Goal: Task Accomplishment & Management: Complete application form

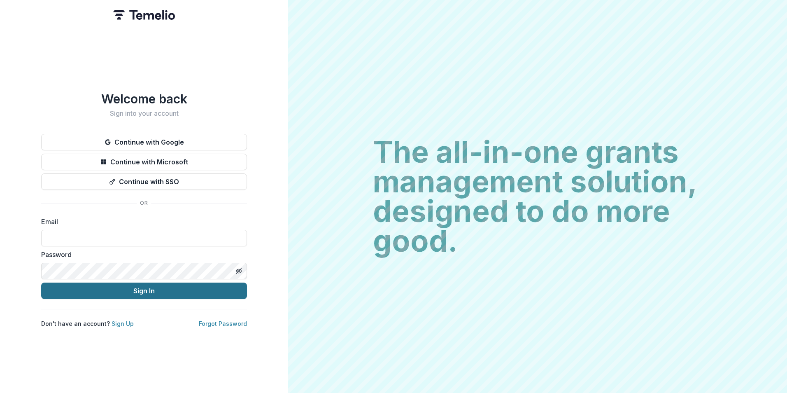
type input "**********"
click at [143, 284] on button "Sign In" at bounding box center [144, 290] width 206 height 16
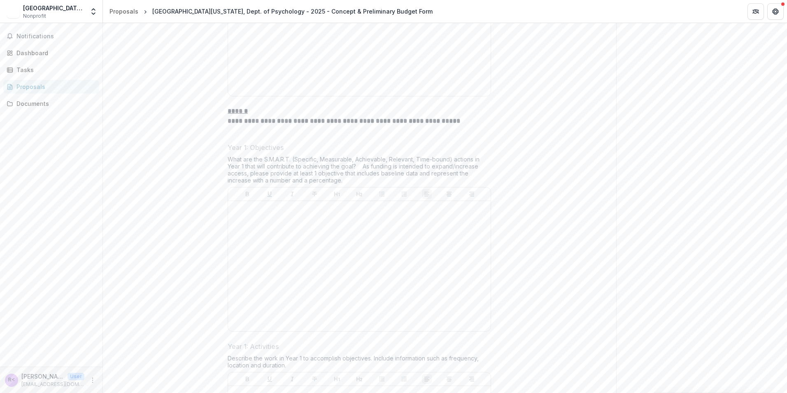
scroll to position [2593, 0]
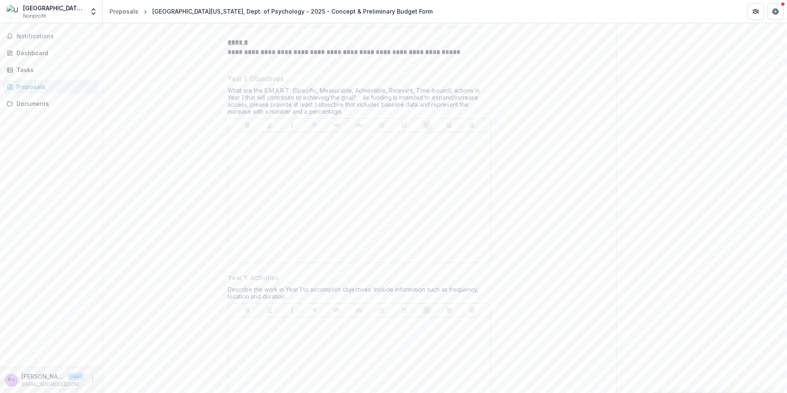
click at [380, 217] on div at bounding box center [359, 196] width 256 height 123
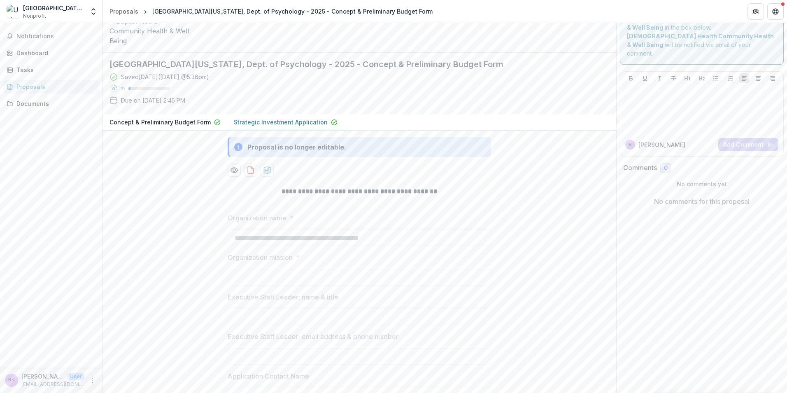
scroll to position [0, 0]
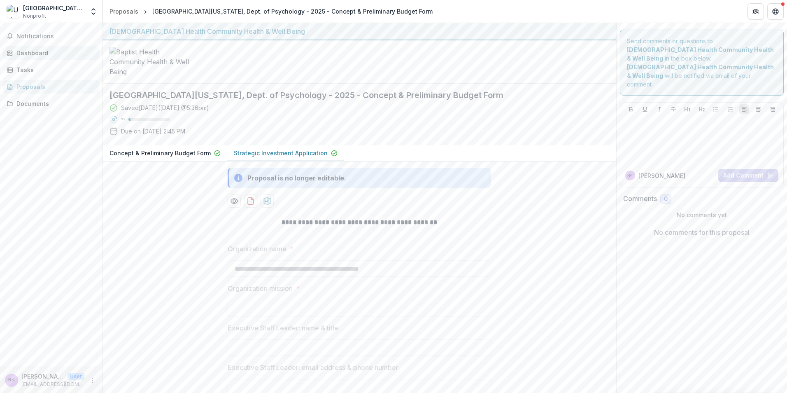
click at [30, 54] on div "Dashboard" at bounding box center [54, 53] width 76 height 9
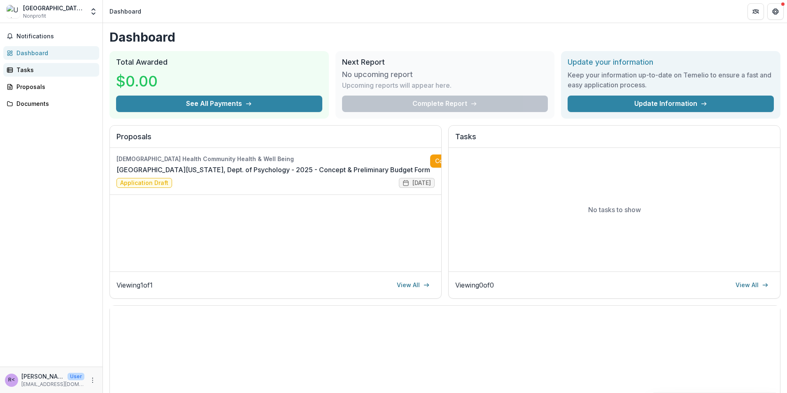
click at [23, 70] on div "Tasks" at bounding box center [54, 69] width 76 height 9
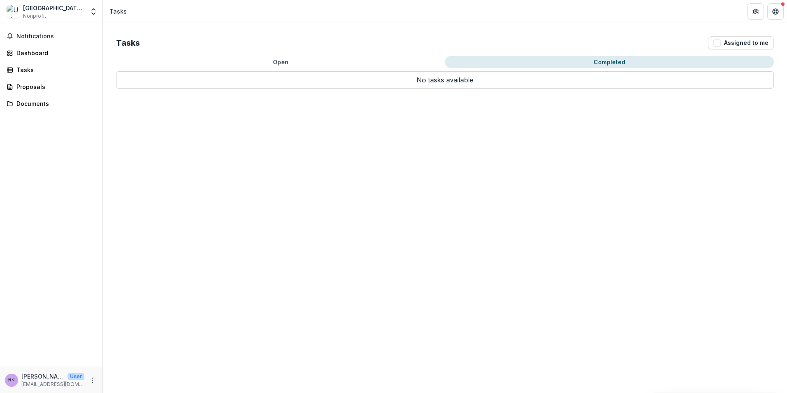
click at [594, 68] on div "Open Completed No tasks available No tasks available" at bounding box center [445, 72] width 658 height 33
click at [323, 65] on button "Open" at bounding box center [280, 62] width 329 height 12
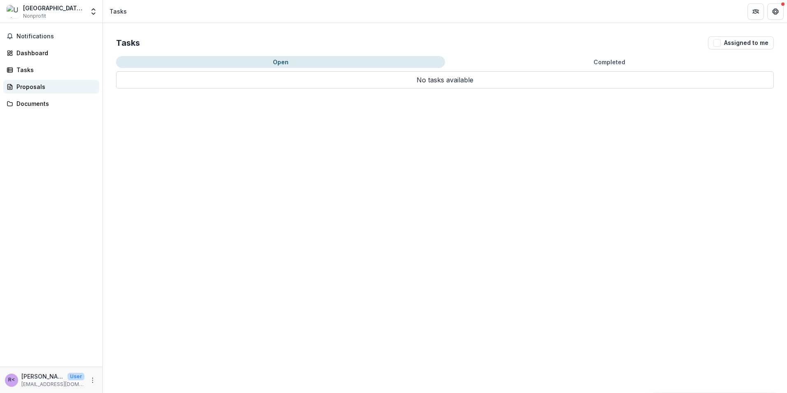
click at [44, 85] on div "Proposals" at bounding box center [54, 86] width 76 height 9
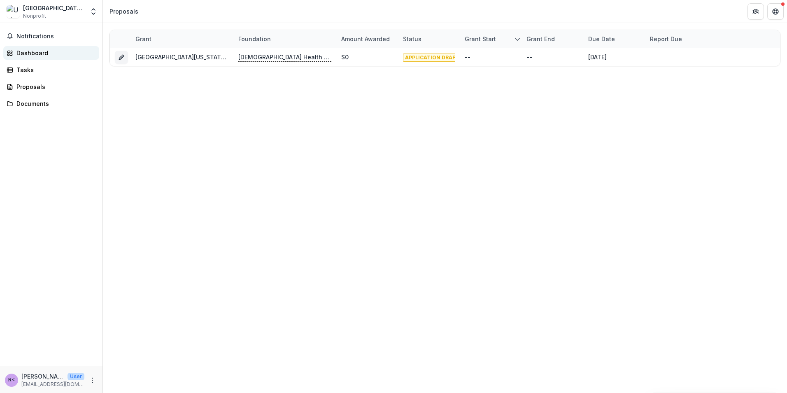
click at [38, 56] on div "Dashboard" at bounding box center [54, 53] width 76 height 9
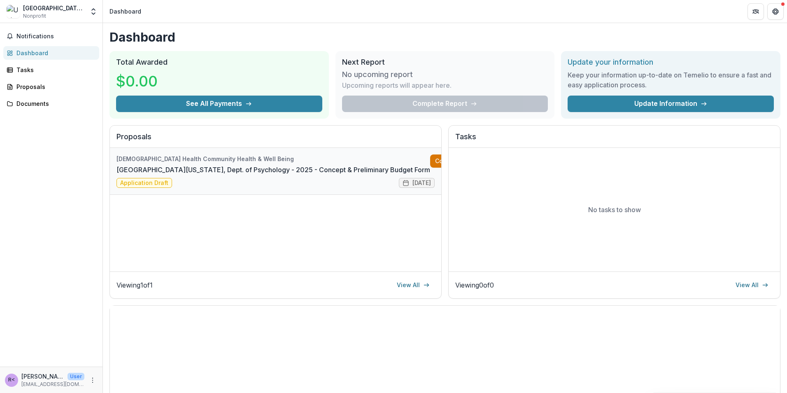
click at [430, 161] on link "Complete" at bounding box center [453, 160] width 47 height 13
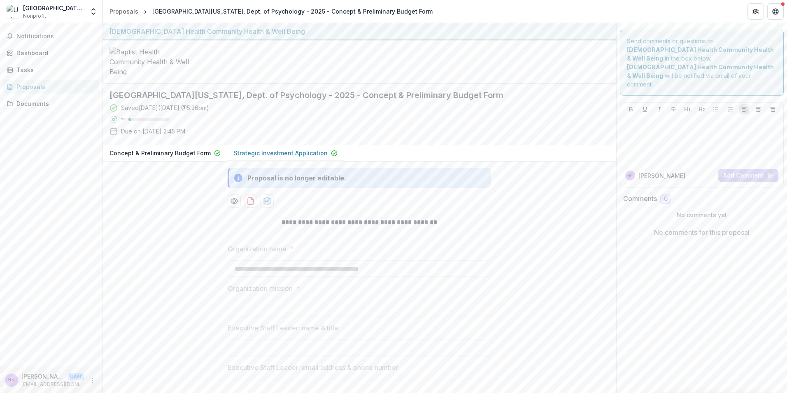
click at [182, 157] on p "Concept & Preliminary Budget Form" at bounding box center [159, 153] width 101 height 9
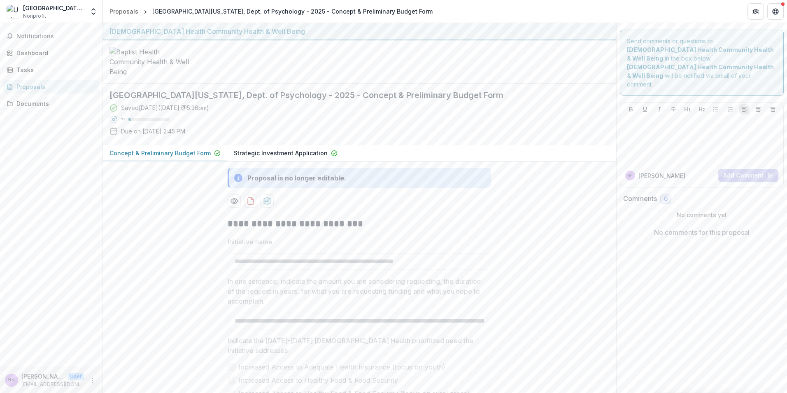
drag, startPoint x: 278, startPoint y: 209, endPoint x: 354, endPoint y: 211, distance: 76.2
click at [278, 157] on p "Strategic Investment Application" at bounding box center [281, 153] width 94 height 9
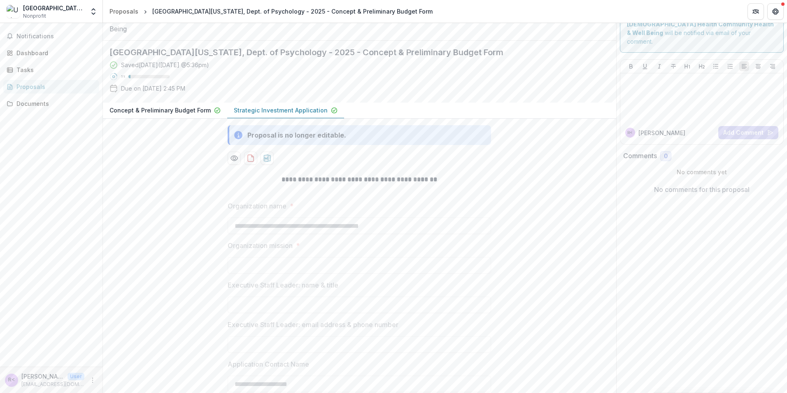
scroll to position [82, 0]
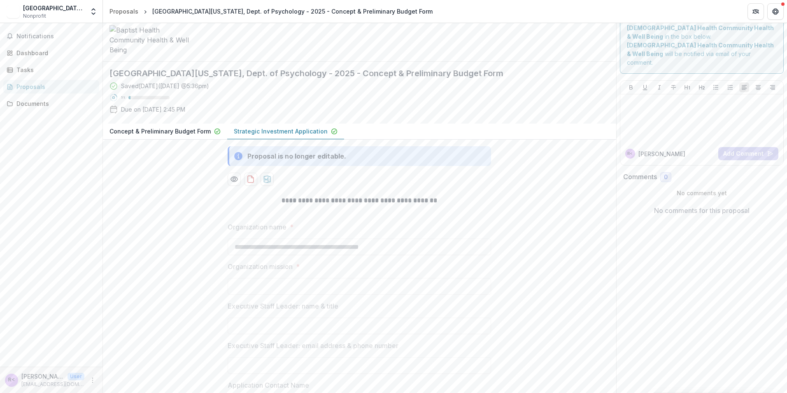
scroll to position [41, 0]
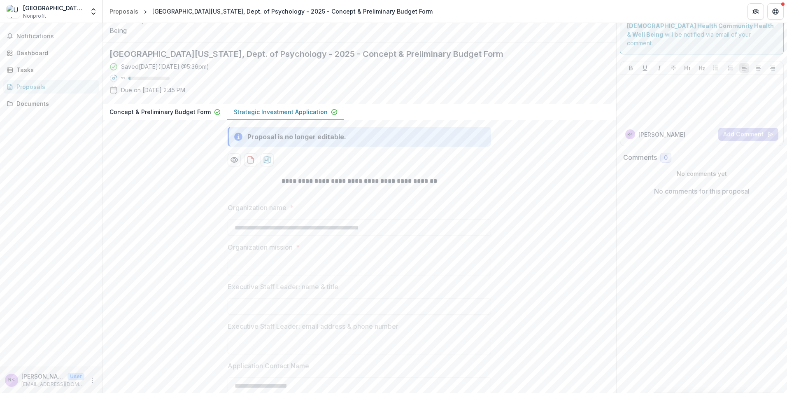
click at [195, 116] on p "Concept & Preliminary Budget Form" at bounding box center [159, 111] width 101 height 9
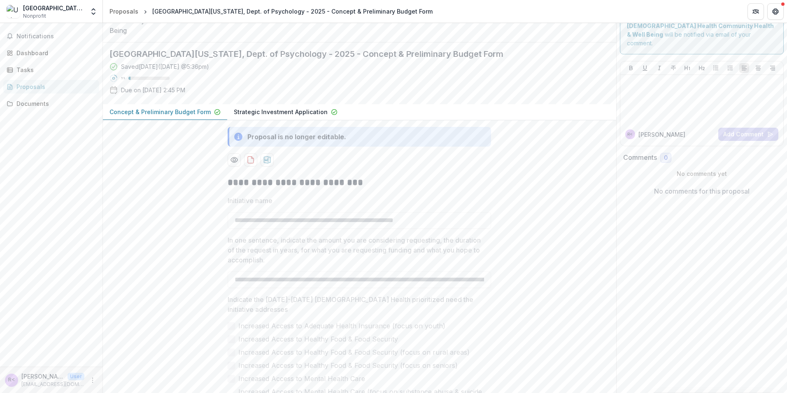
click at [307, 116] on p "Strategic Investment Application" at bounding box center [281, 111] width 94 height 9
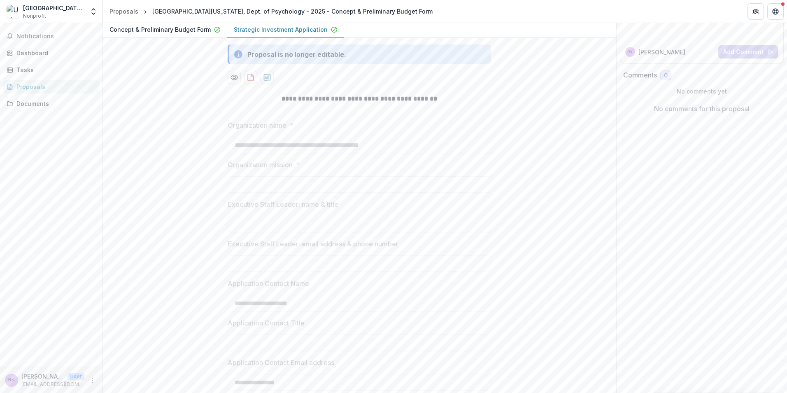
scroll to position [0, 0]
